Goal: Navigation & Orientation: Find specific page/section

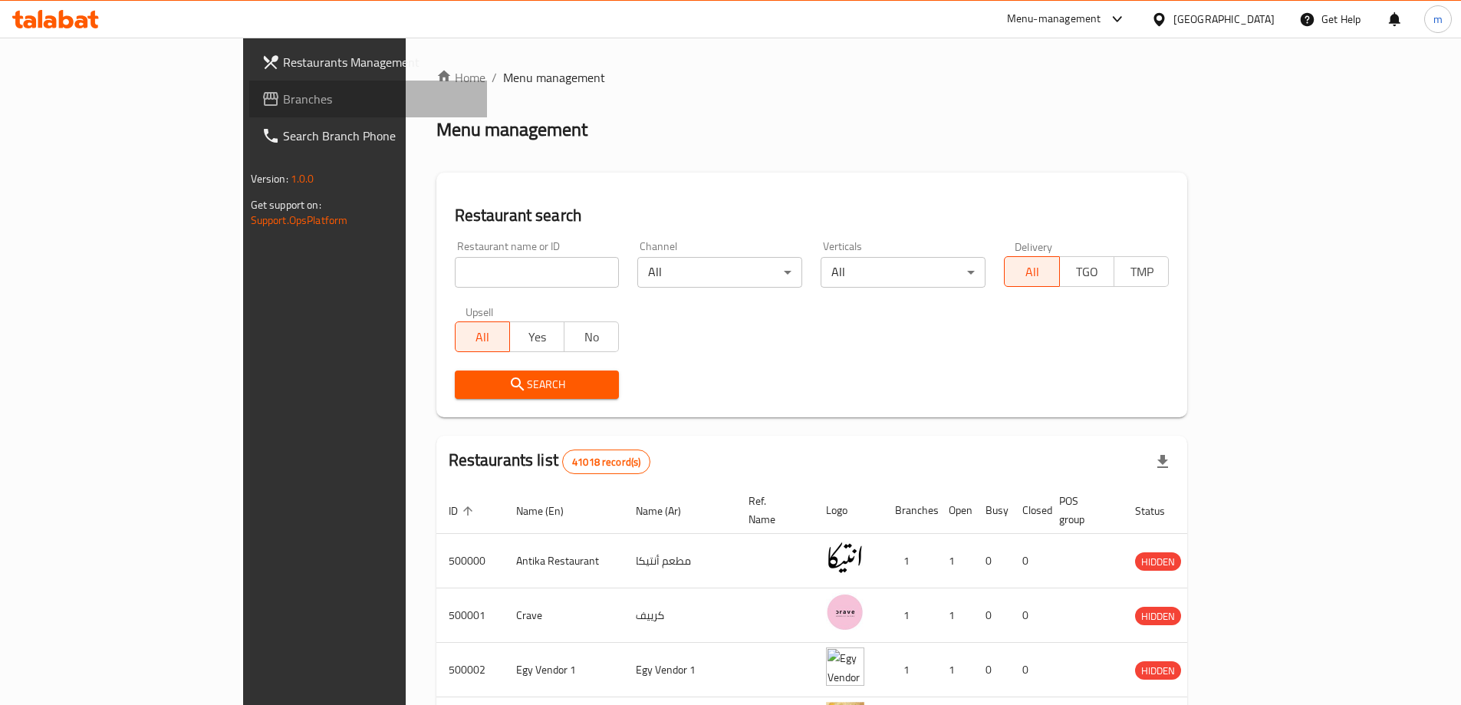
click at [283, 104] on span "Branches" at bounding box center [379, 99] width 192 height 18
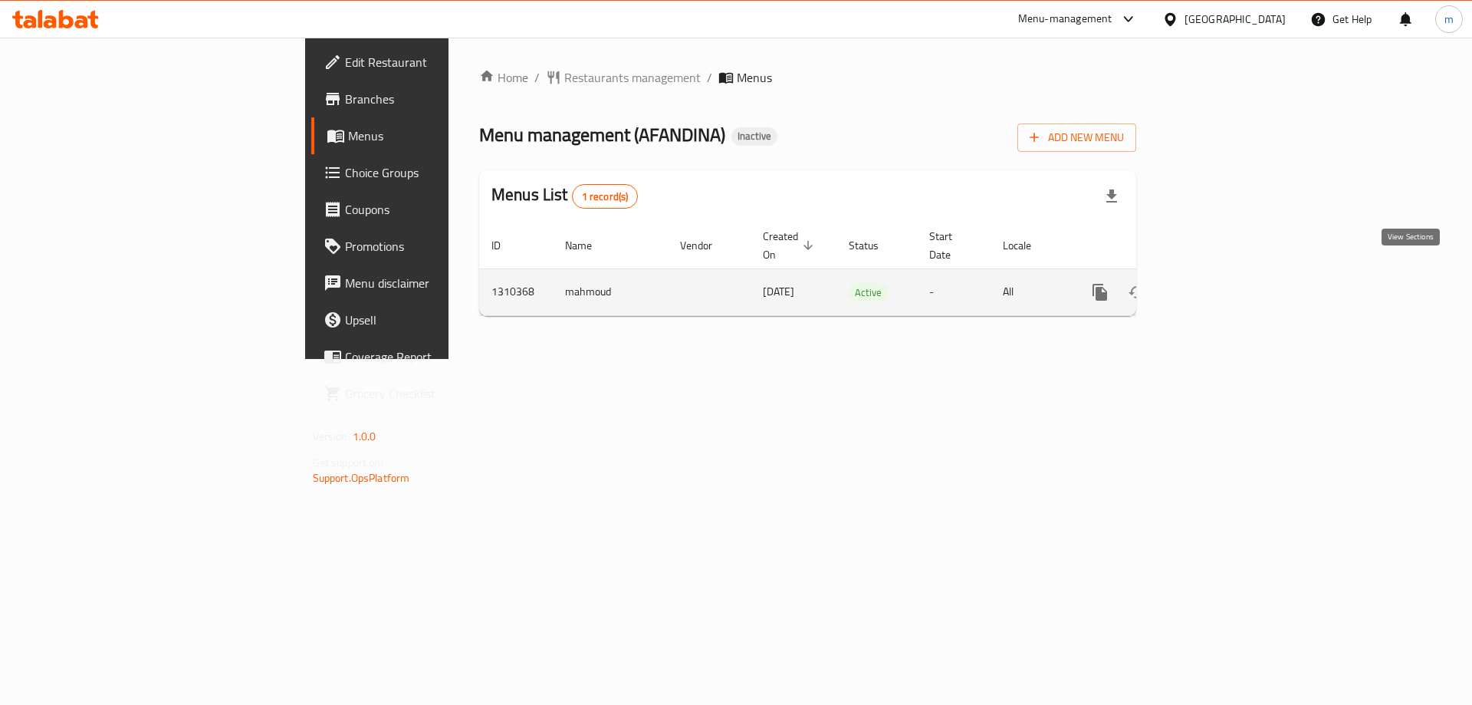
click at [1218, 285] on icon "enhanced table" at bounding box center [1211, 292] width 14 height 14
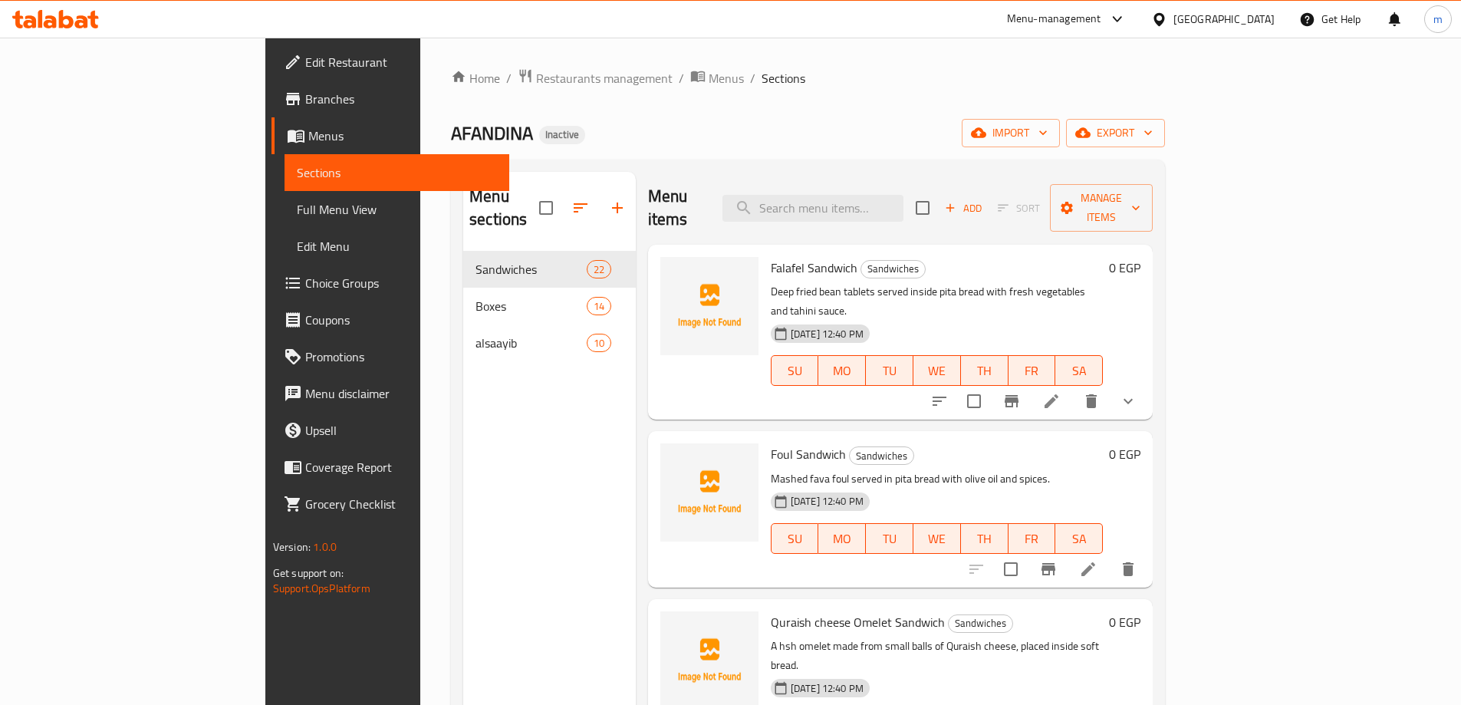
click at [1109, 258] on div "Falafel Sandwich Sandwiches Deep fried bean tablets served inside pita bread wi…" at bounding box center [937, 332] width 344 height 163
drag, startPoint x: 907, startPoint y: 140, endPoint x: 215, endPoint y: 262, distance: 703.1
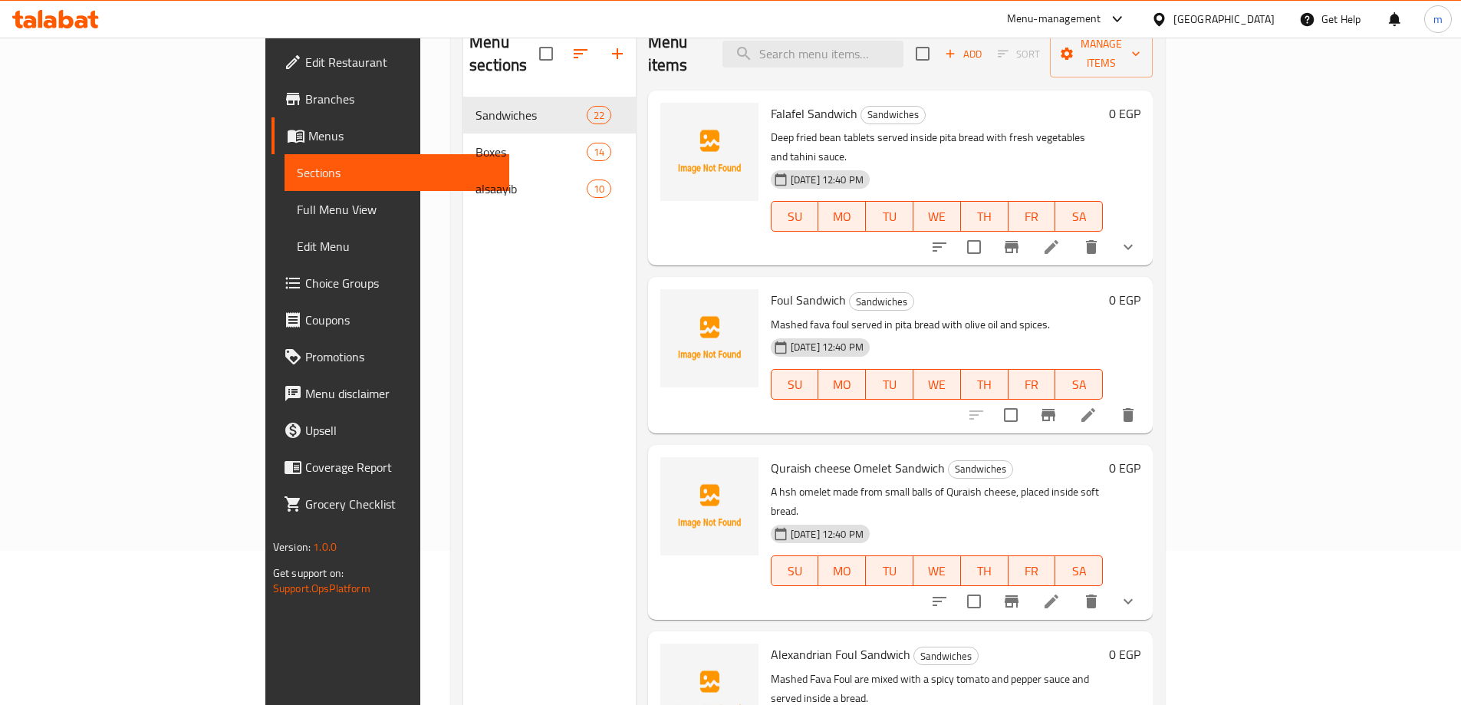
click at [284, 222] on link "Full Menu View" at bounding box center [396, 209] width 225 height 37
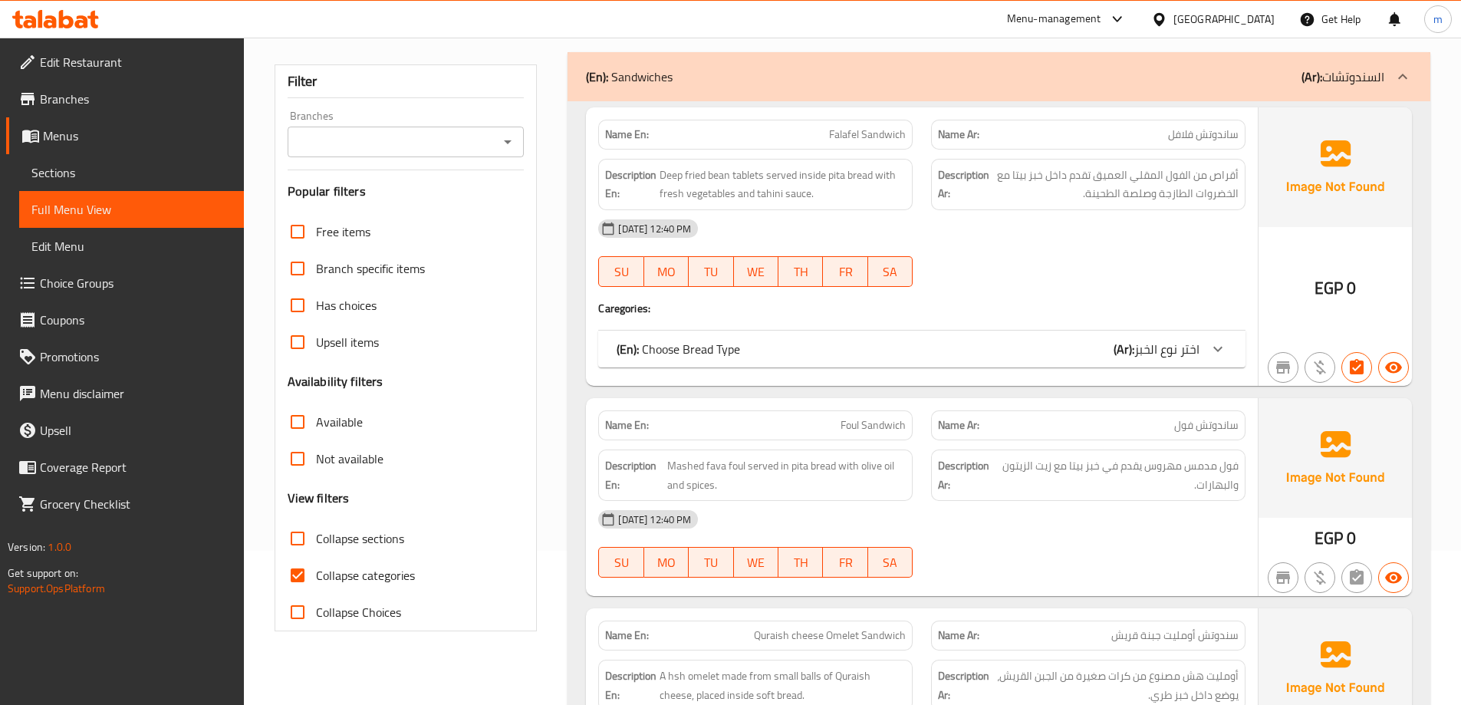
click at [357, 571] on span "Collapse categories" at bounding box center [365, 575] width 99 height 18
click at [316, 571] on input "Collapse categories" at bounding box center [297, 575] width 37 height 37
checkbox input "false"
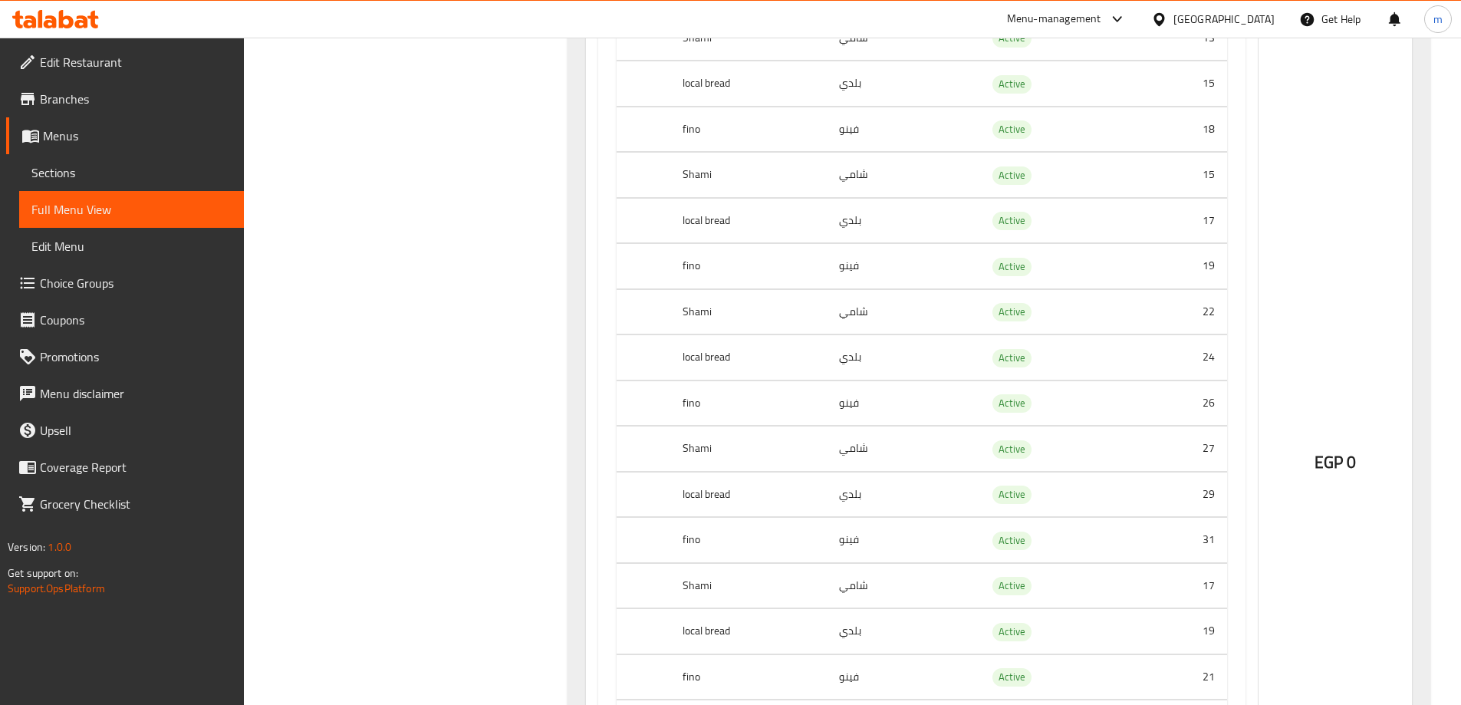
drag, startPoint x: 1284, startPoint y: 179, endPoint x: 1294, endPoint y: 233, distance: 55.2
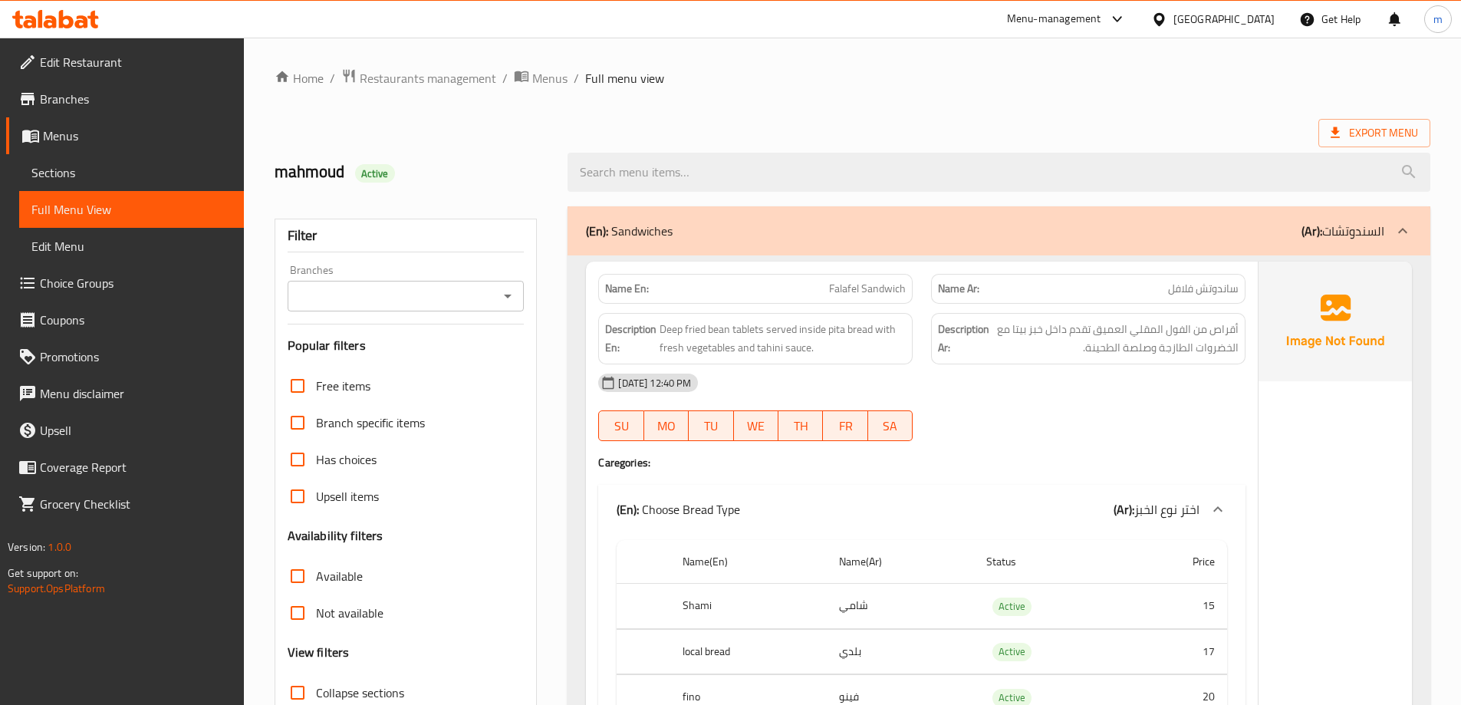
click at [311, 173] on h2 "mahmoud Active" at bounding box center [412, 171] width 275 height 23
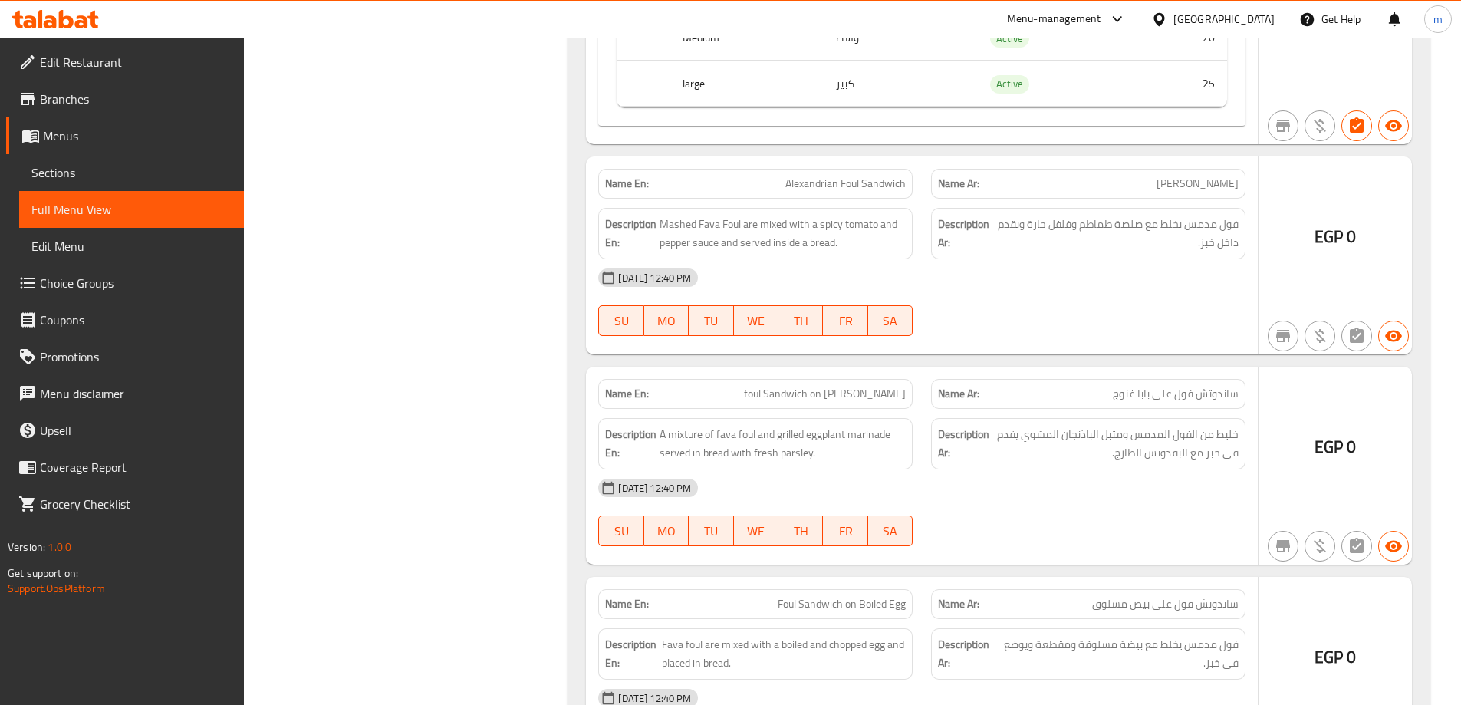
drag, startPoint x: 818, startPoint y: 102, endPoint x: 866, endPoint y: 560, distance: 460.3
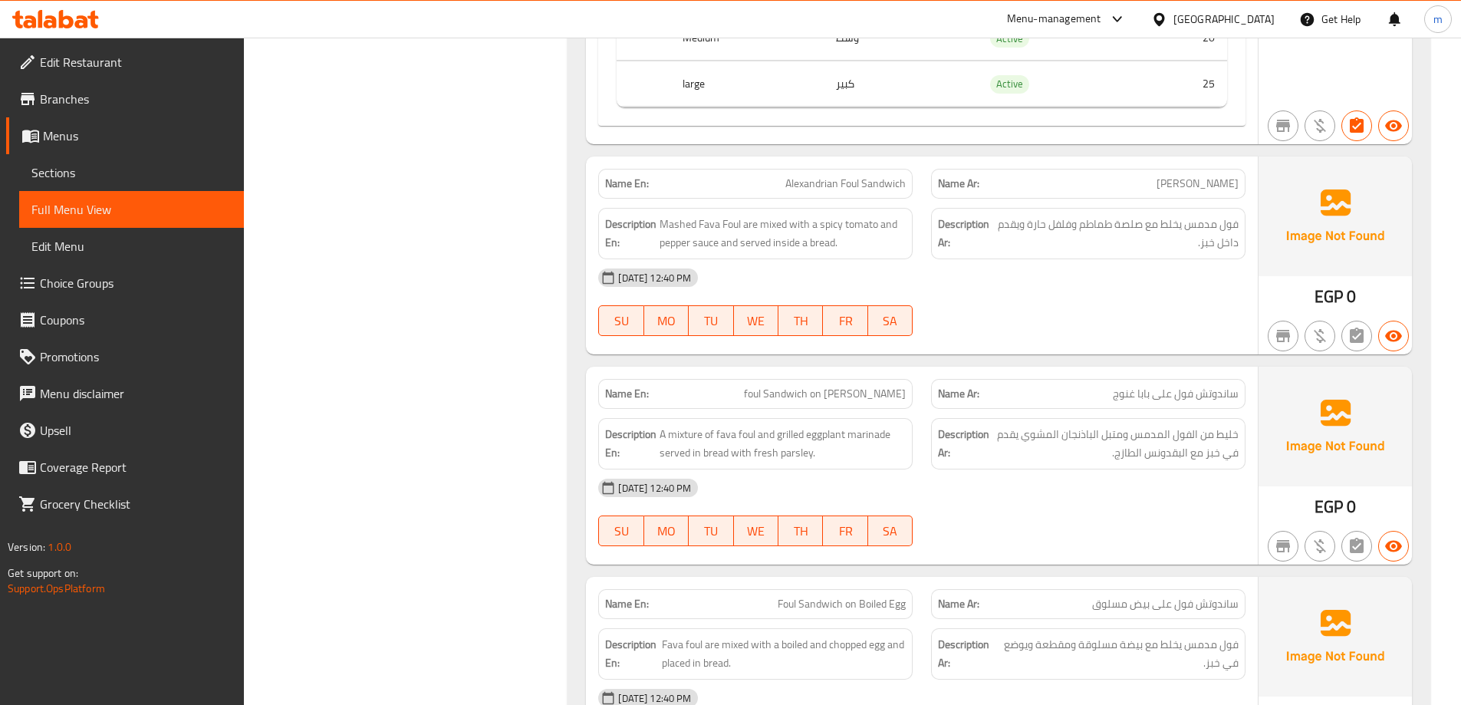
scroll to position [12913, 0]
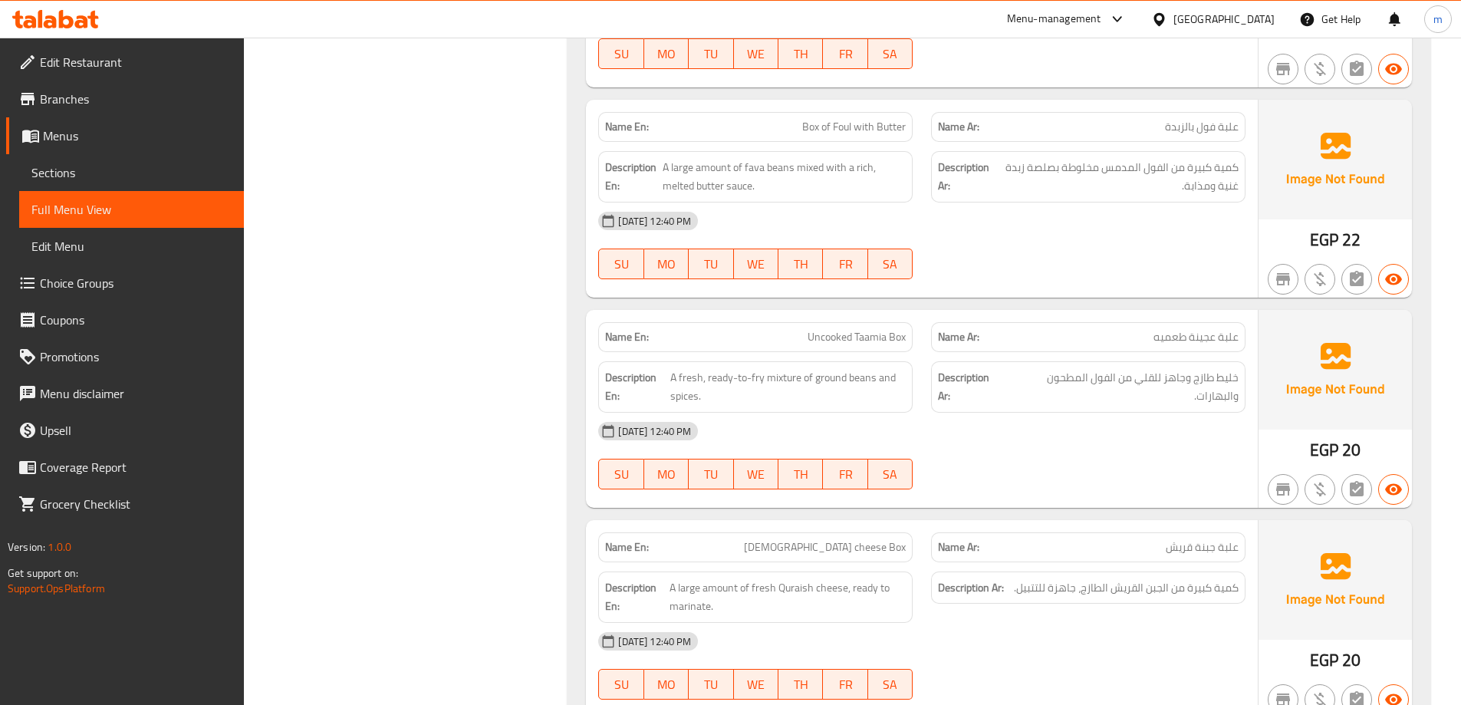
drag, startPoint x: 942, startPoint y: 359, endPoint x: 955, endPoint y: 278, distance: 82.3
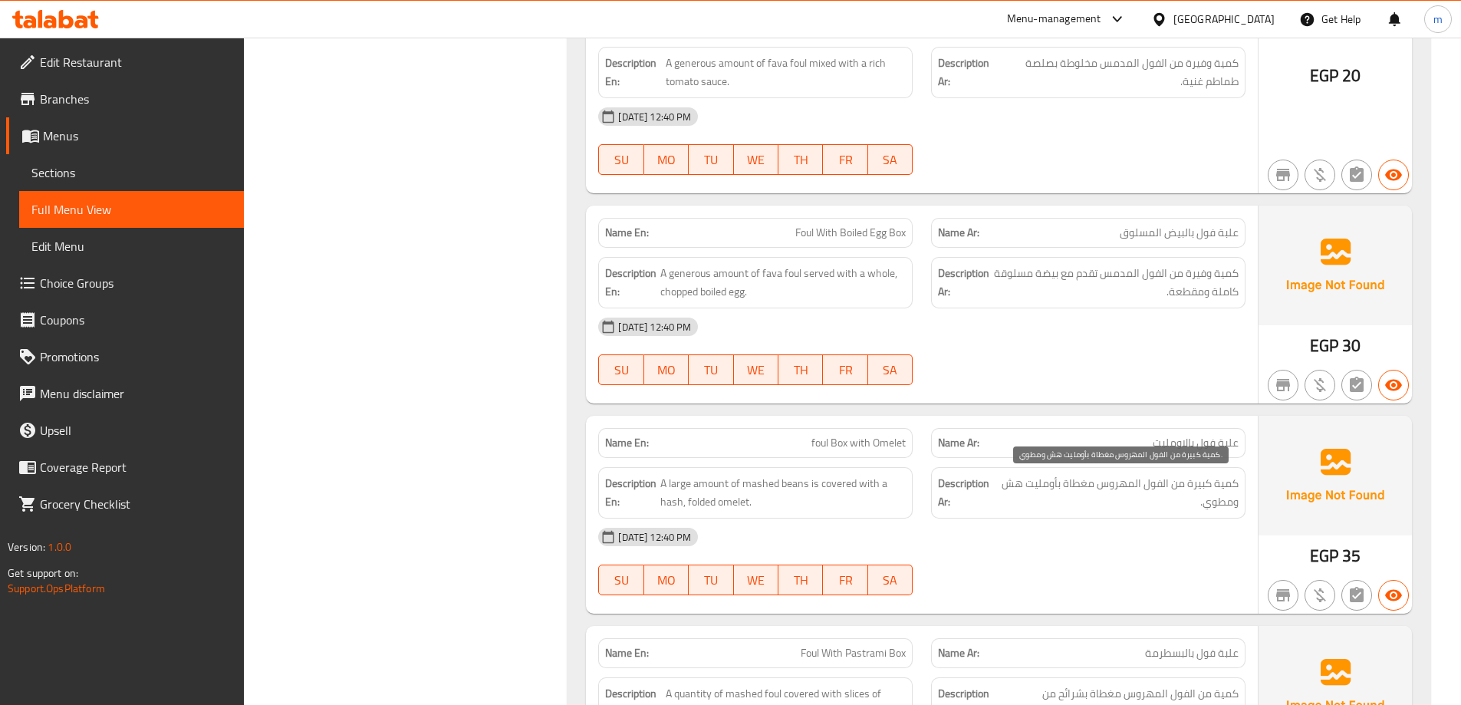
drag, startPoint x: 1139, startPoint y: 448, endPoint x: 1133, endPoint y: 335, distance: 112.9
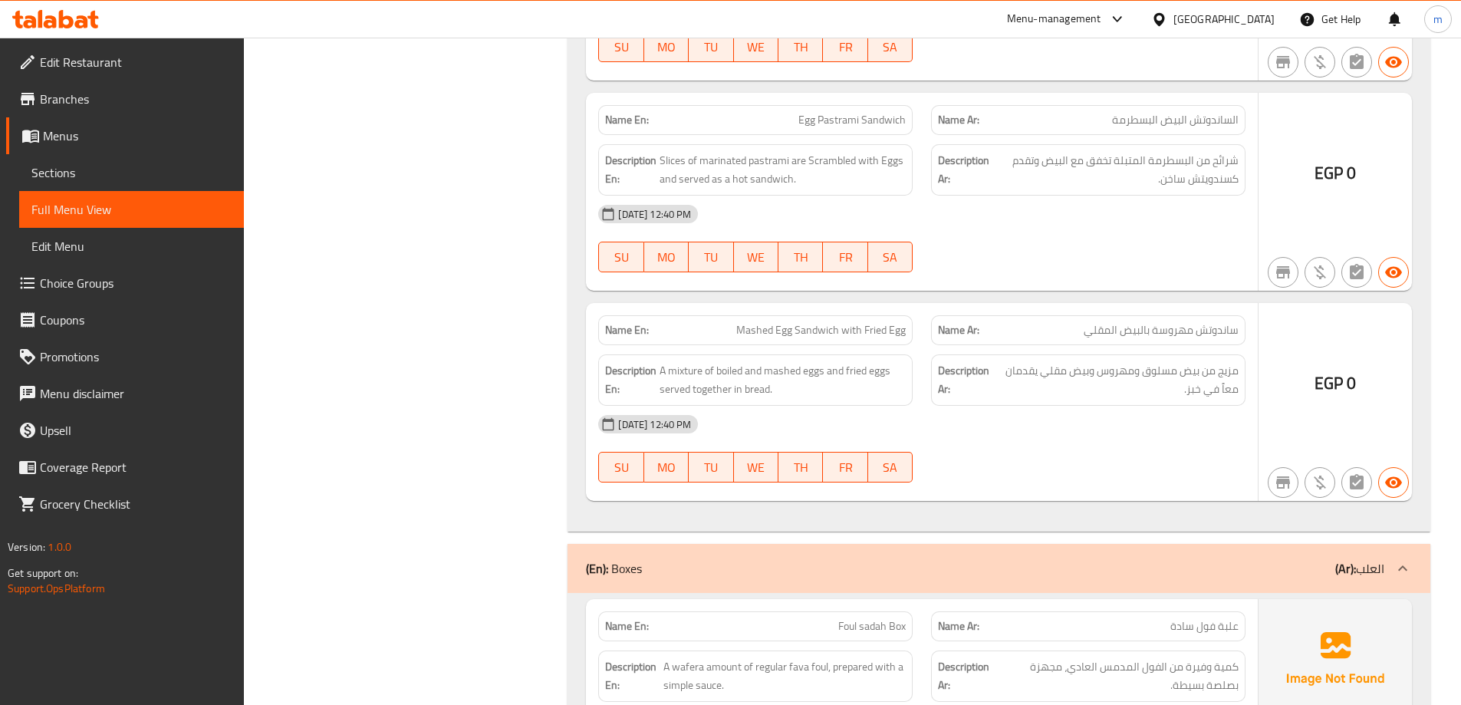
drag, startPoint x: 1160, startPoint y: 423, endPoint x: 1130, endPoint y: 219, distance: 205.4
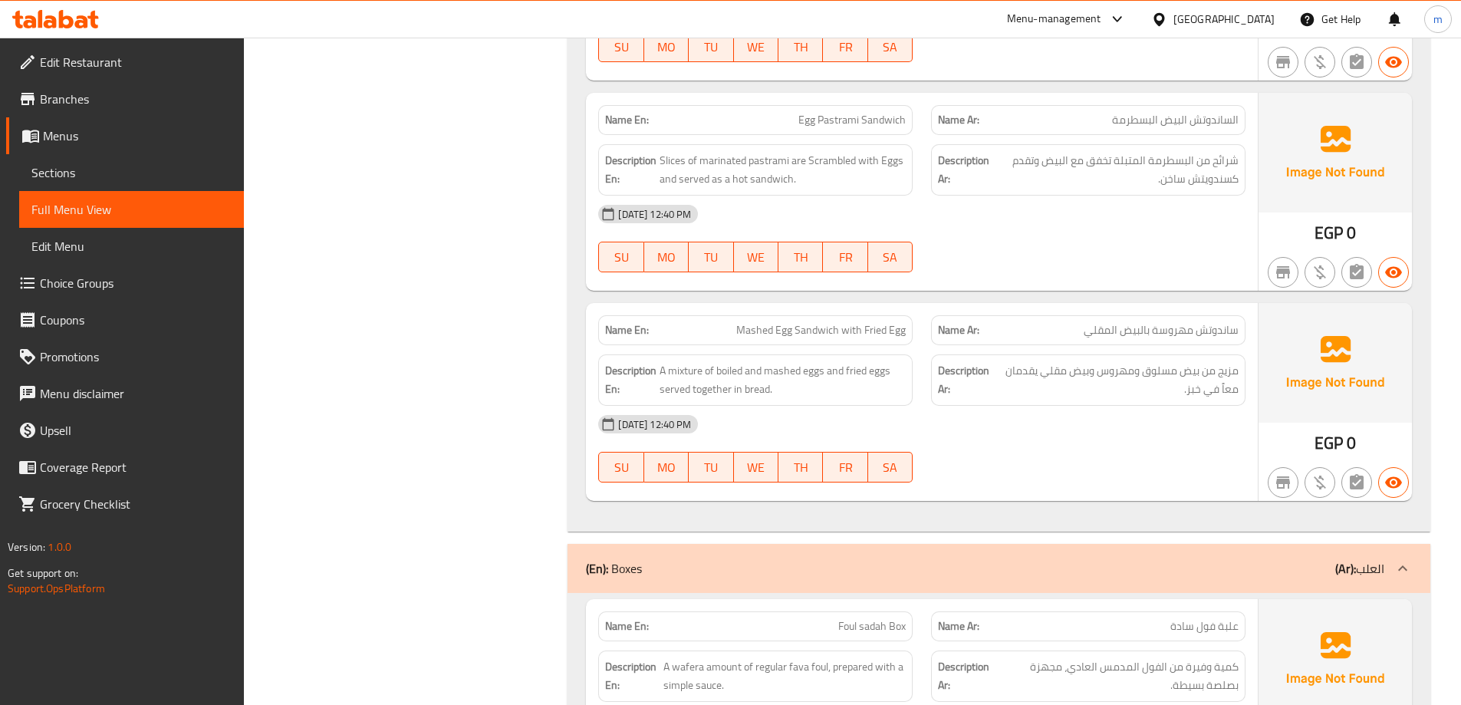
scroll to position [6692, 0]
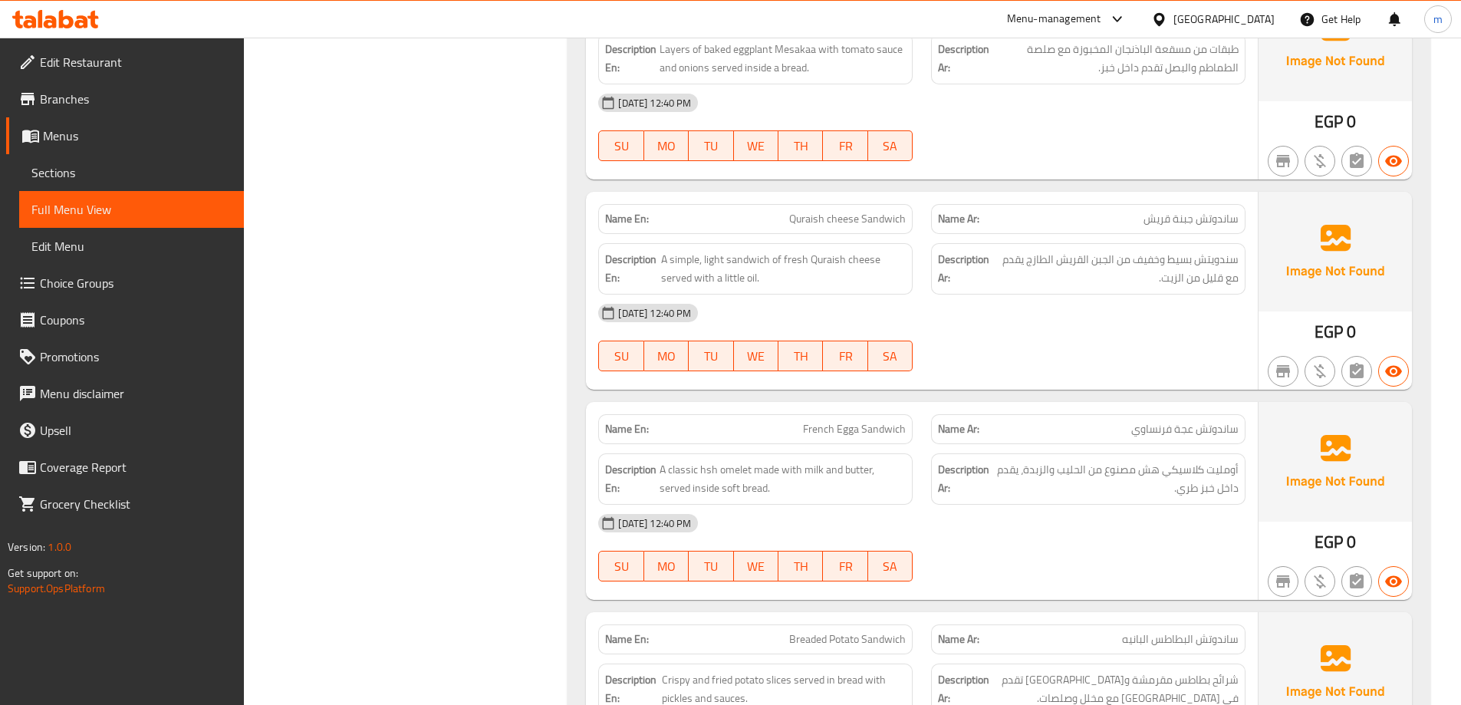
click at [82, 176] on span "Sections" at bounding box center [131, 172] width 200 height 18
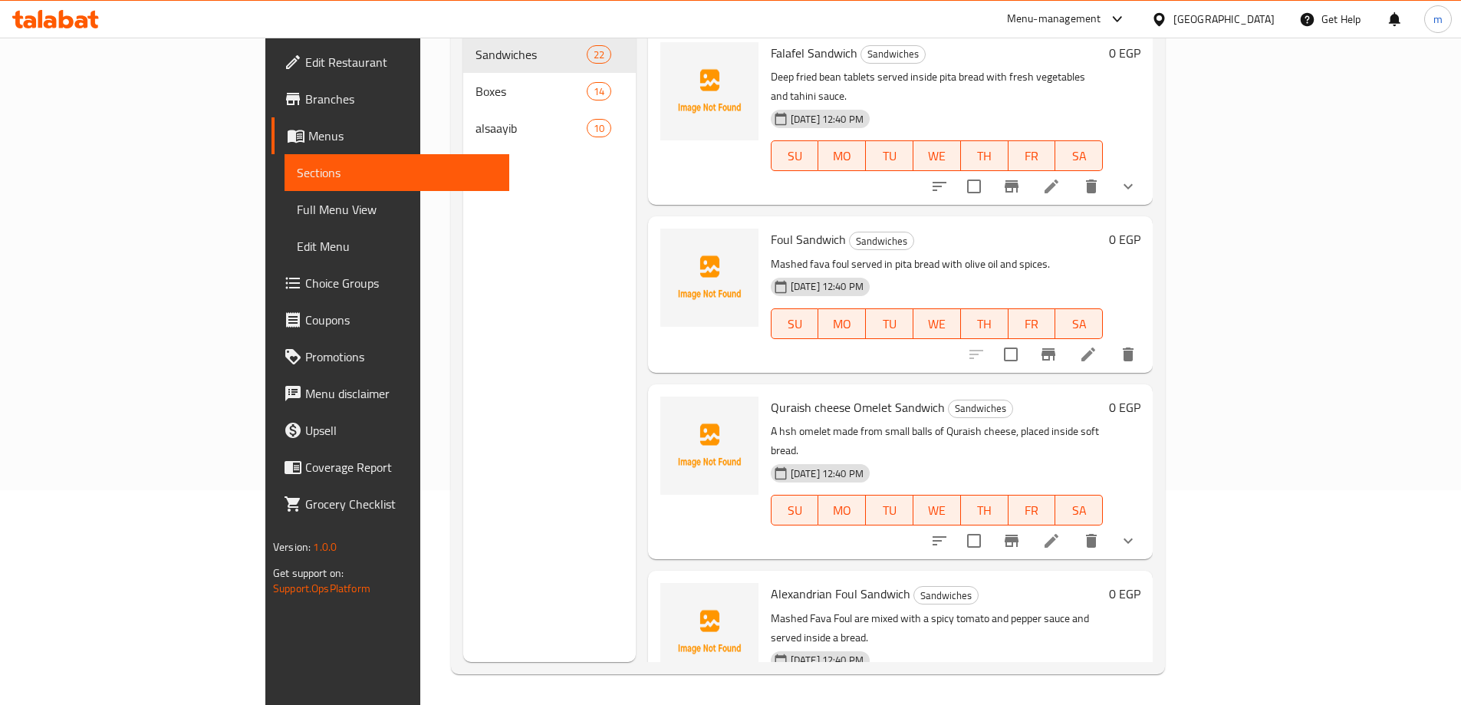
scroll to position [215, 0]
click at [308, 127] on span "Menus" at bounding box center [402, 136] width 189 height 18
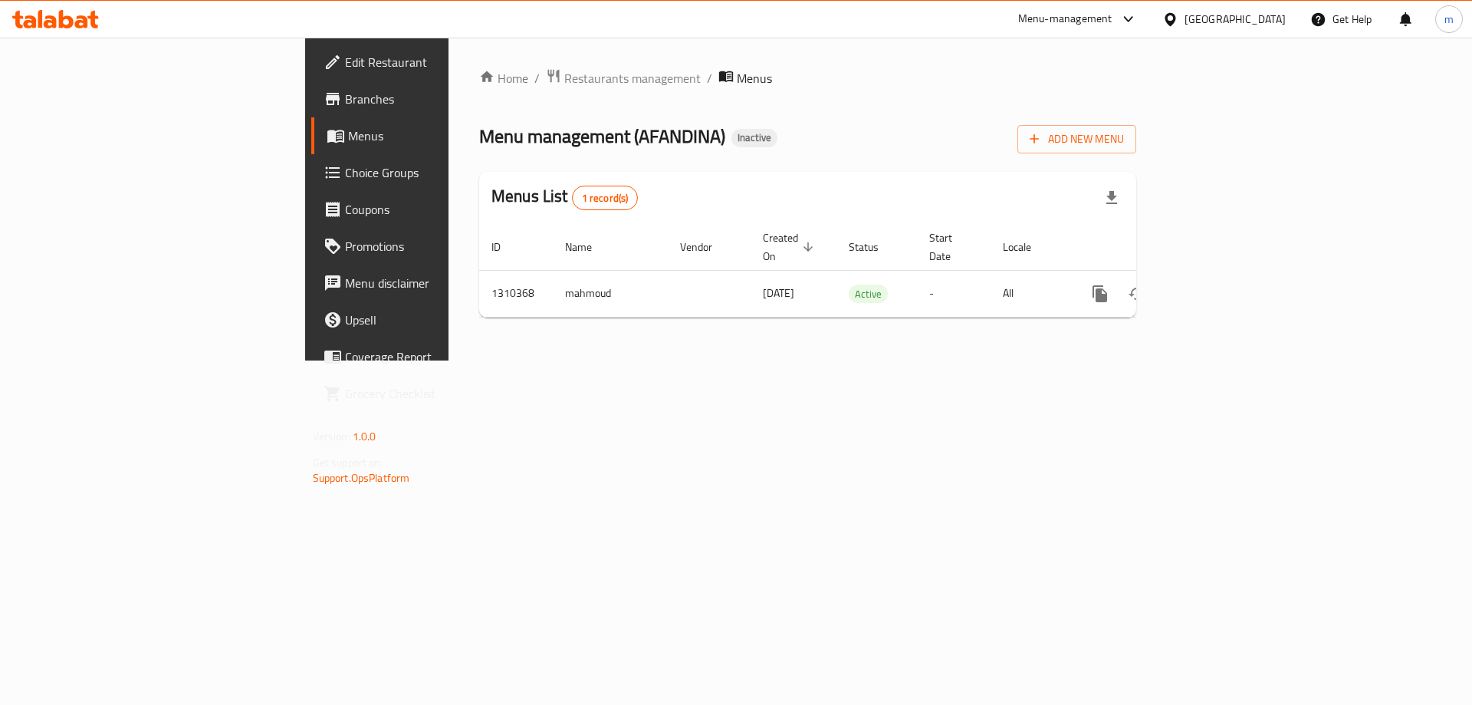
click at [479, 141] on span "Menu management ( AFANDINA )" at bounding box center [602, 136] width 246 height 35
copy span "AFANDINA"
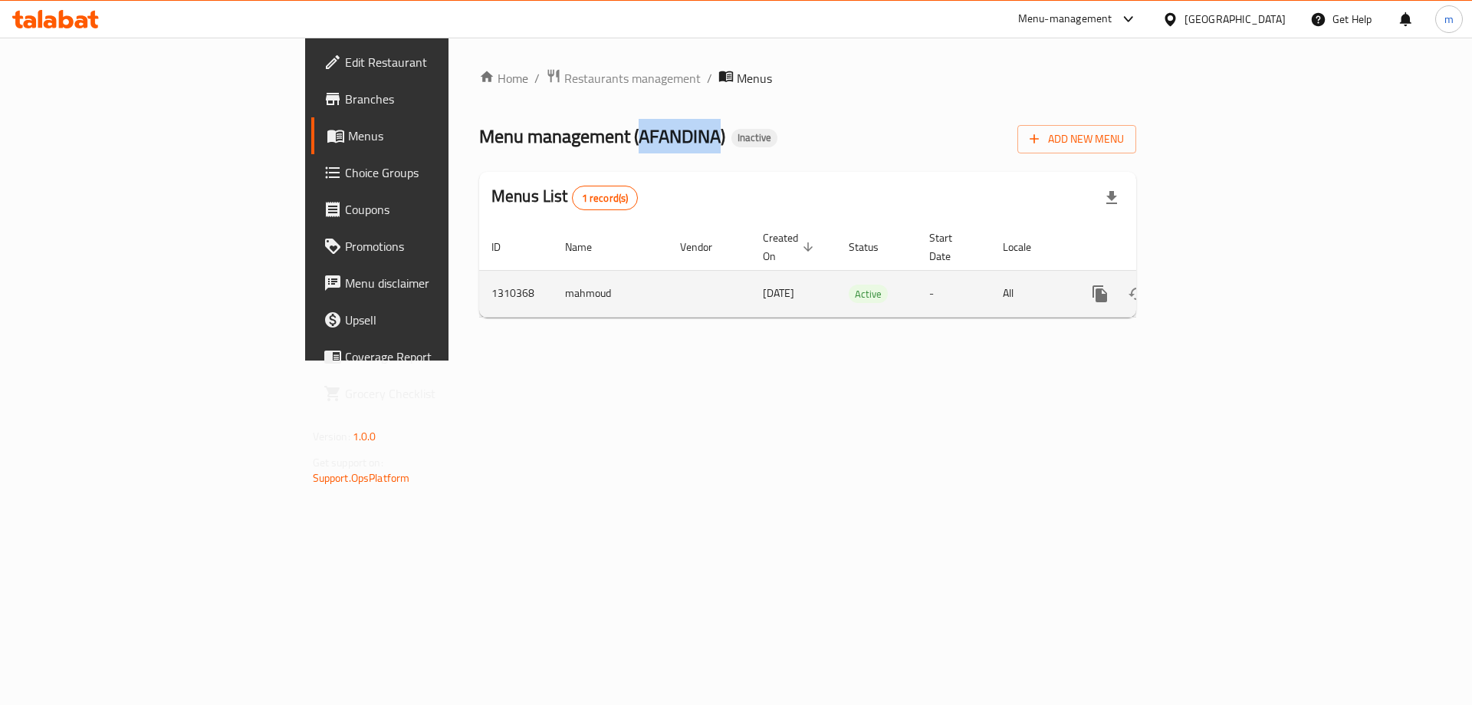
click at [1229, 286] on link "enhanced table" at bounding box center [1210, 293] width 37 height 37
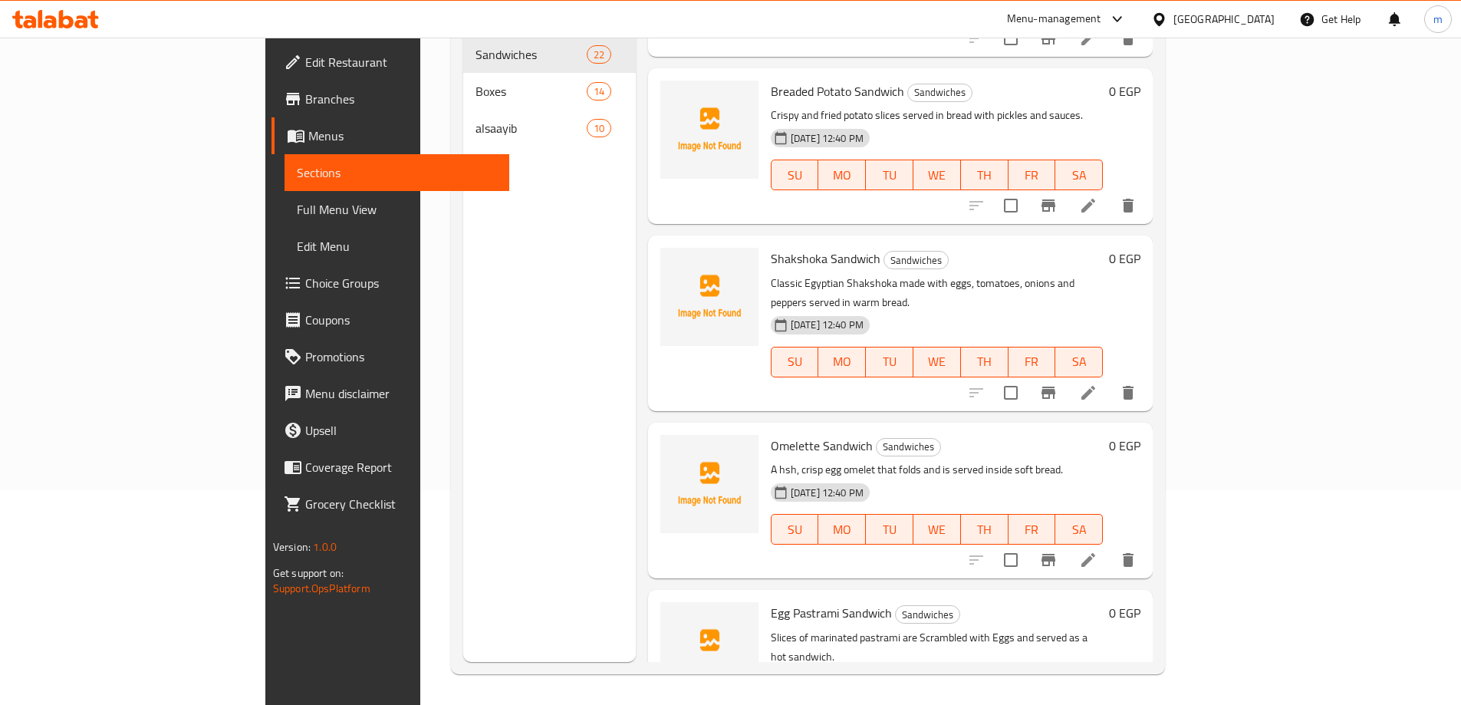
scroll to position [3019, 0]
